Goal: Transaction & Acquisition: Purchase product/service

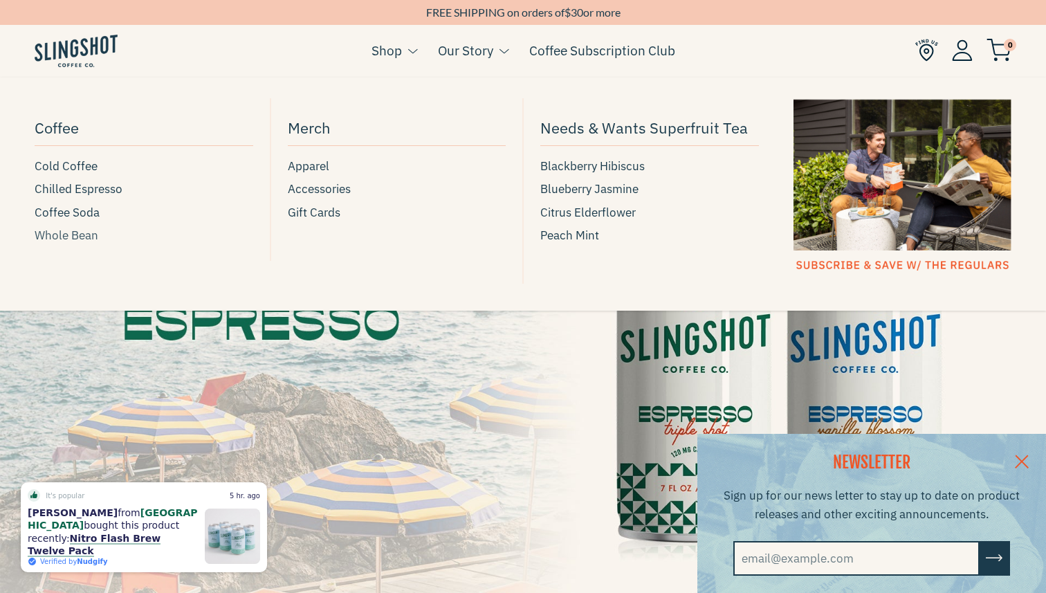
click at [84, 237] on span "Whole Bean" at bounding box center [67, 235] width 64 height 19
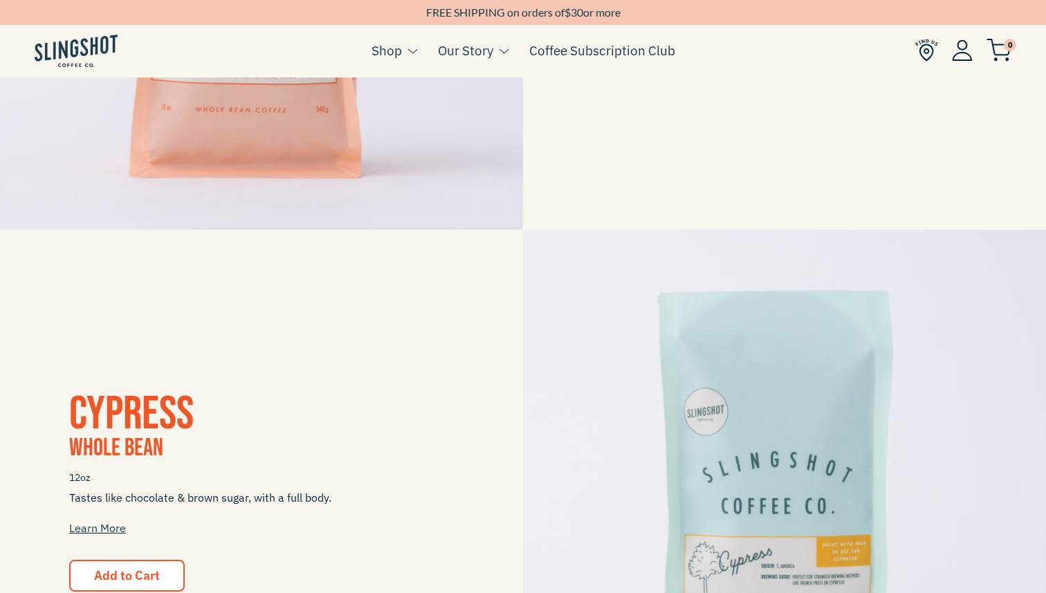
scroll to position [938, 0]
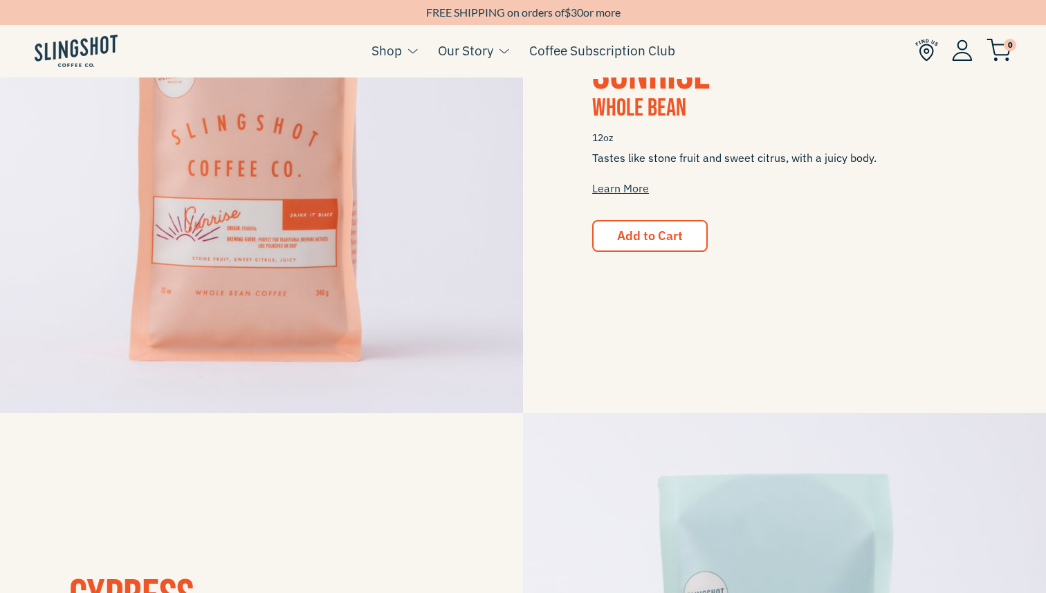
click at [408, 235] on img at bounding box center [261, 151] width 523 height 523
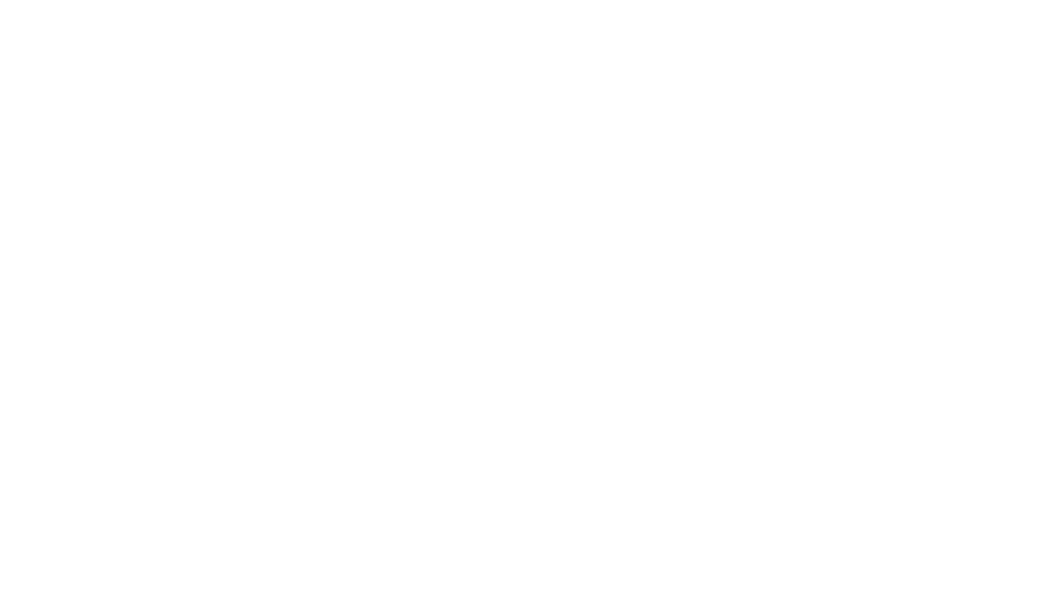
scroll to position [938, 0]
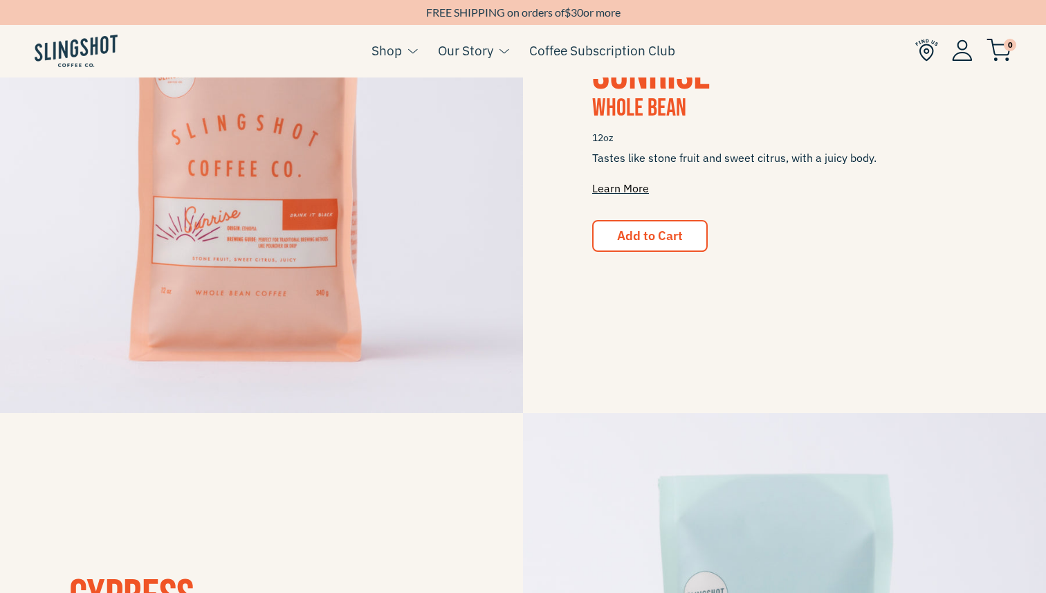
click at [626, 185] on link "Learn More" at bounding box center [620, 188] width 57 height 14
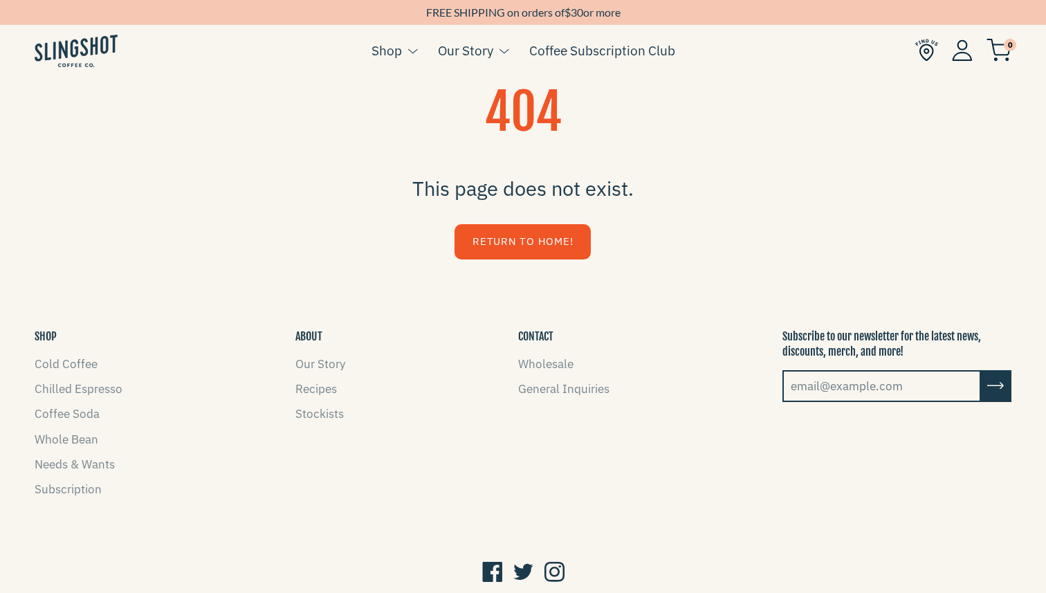
click at [574, 238] on link "Return to Home!" at bounding box center [523, 241] width 136 height 35
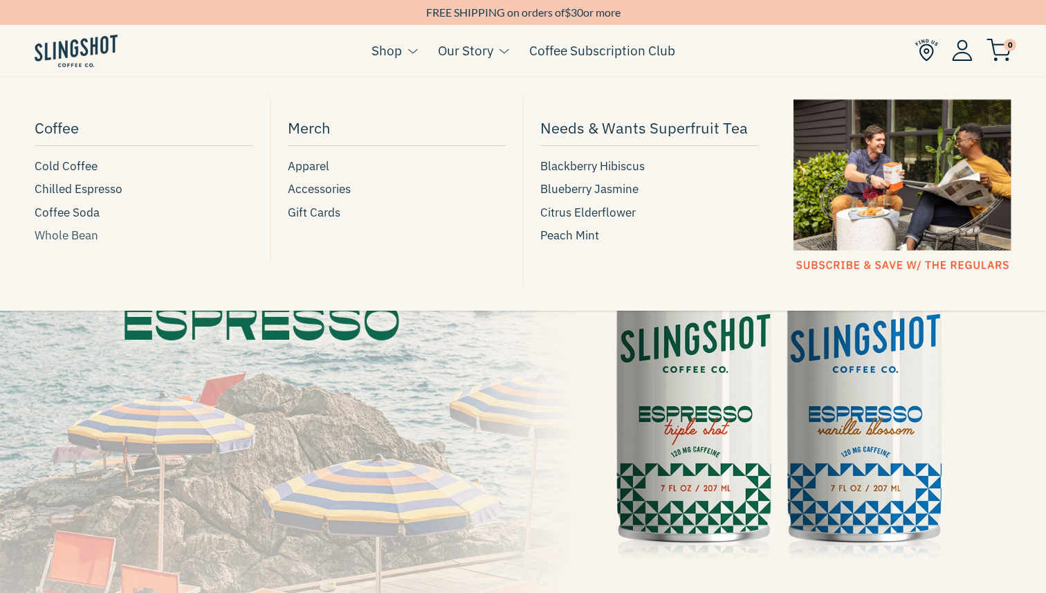
click at [66, 238] on span "Whole Bean" at bounding box center [67, 235] width 64 height 19
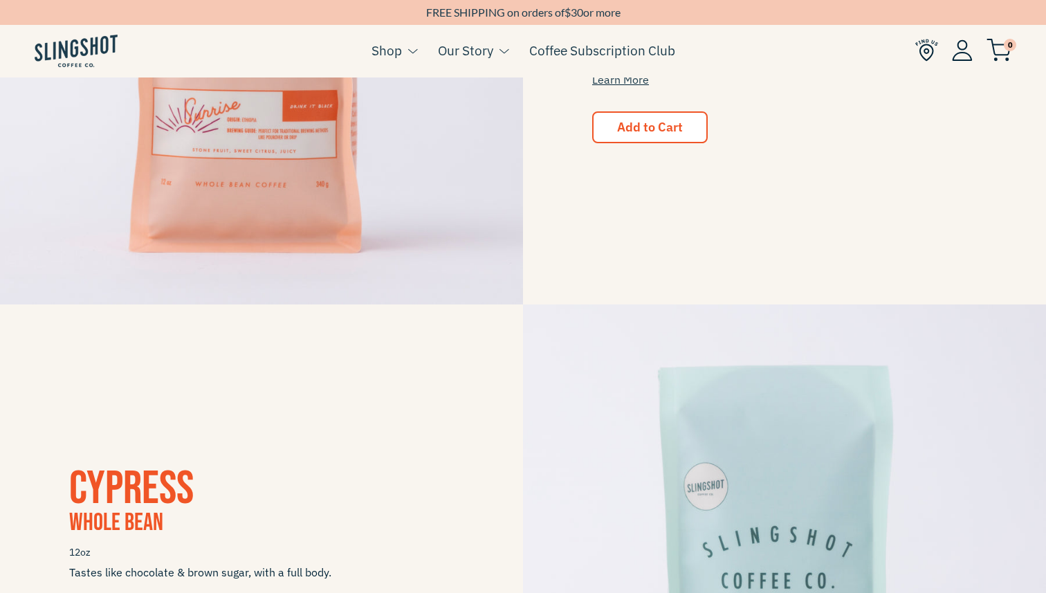
scroll to position [1043, 0]
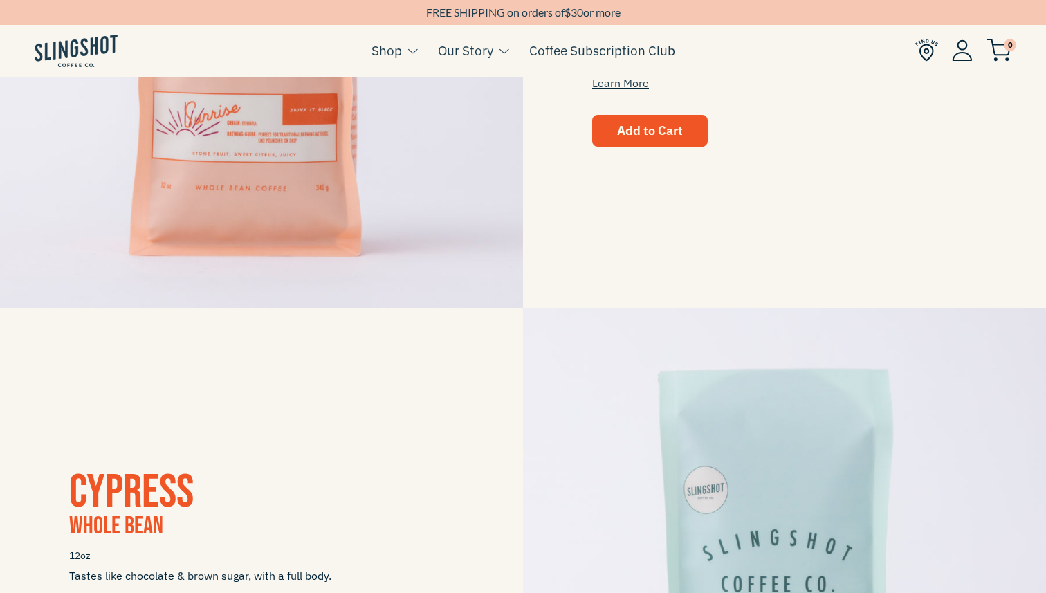
click at [626, 126] on span "Add to Cart" at bounding box center [650, 131] width 66 height 16
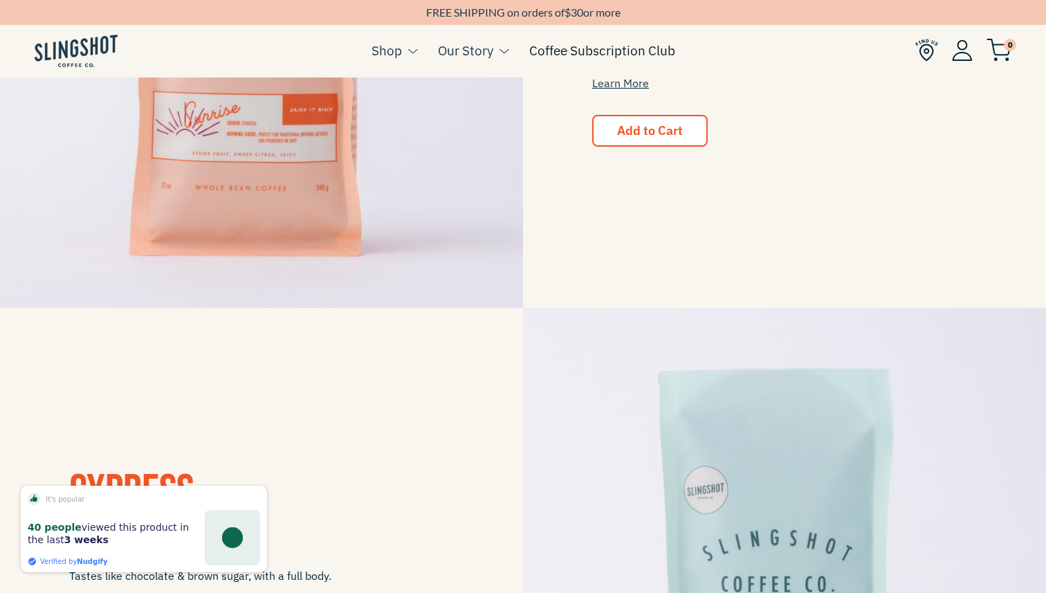
click at [606, 53] on link "Coffee Subscription Club" at bounding box center [602, 50] width 146 height 21
